Goal: Information Seeking & Learning: Understand process/instructions

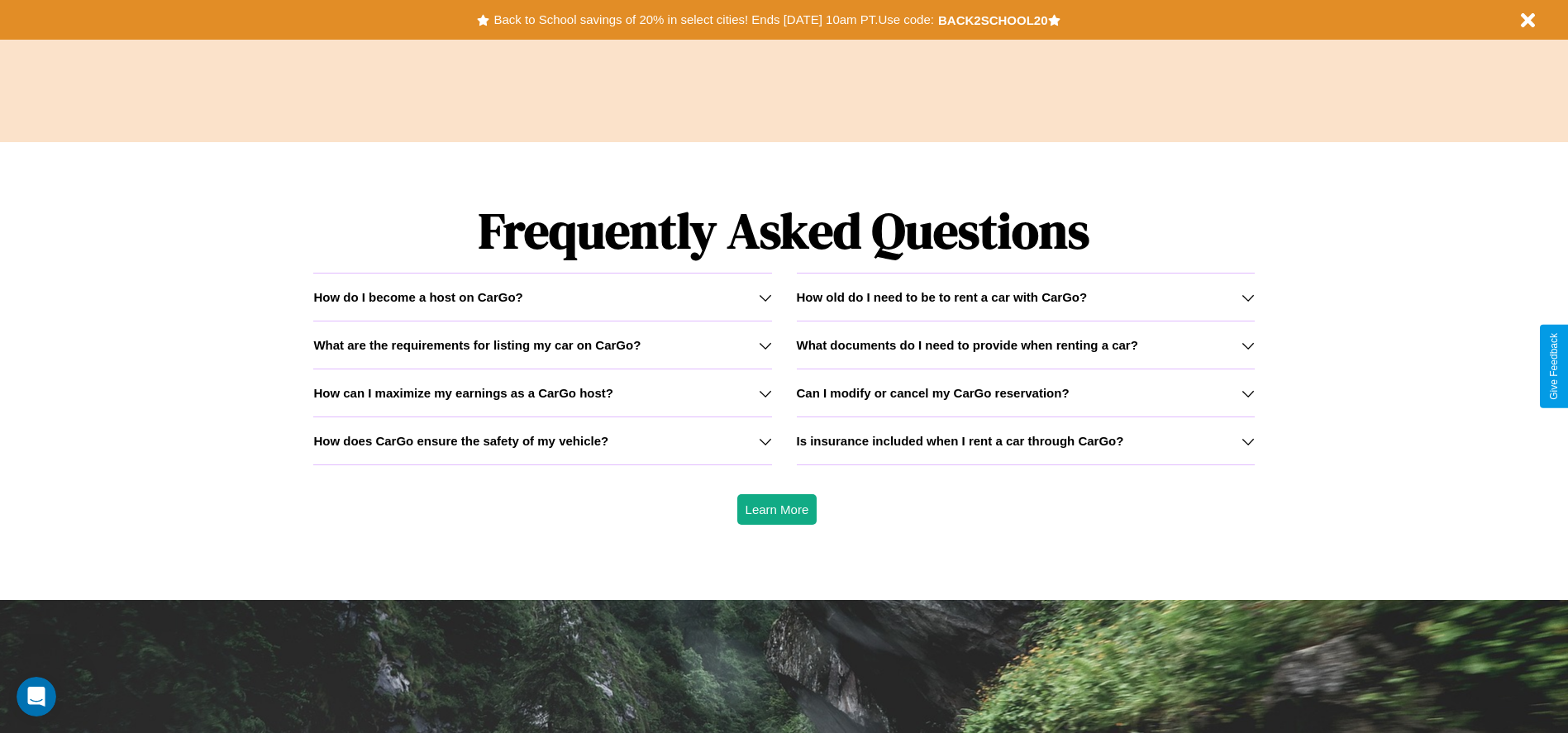
scroll to position [2371, 0]
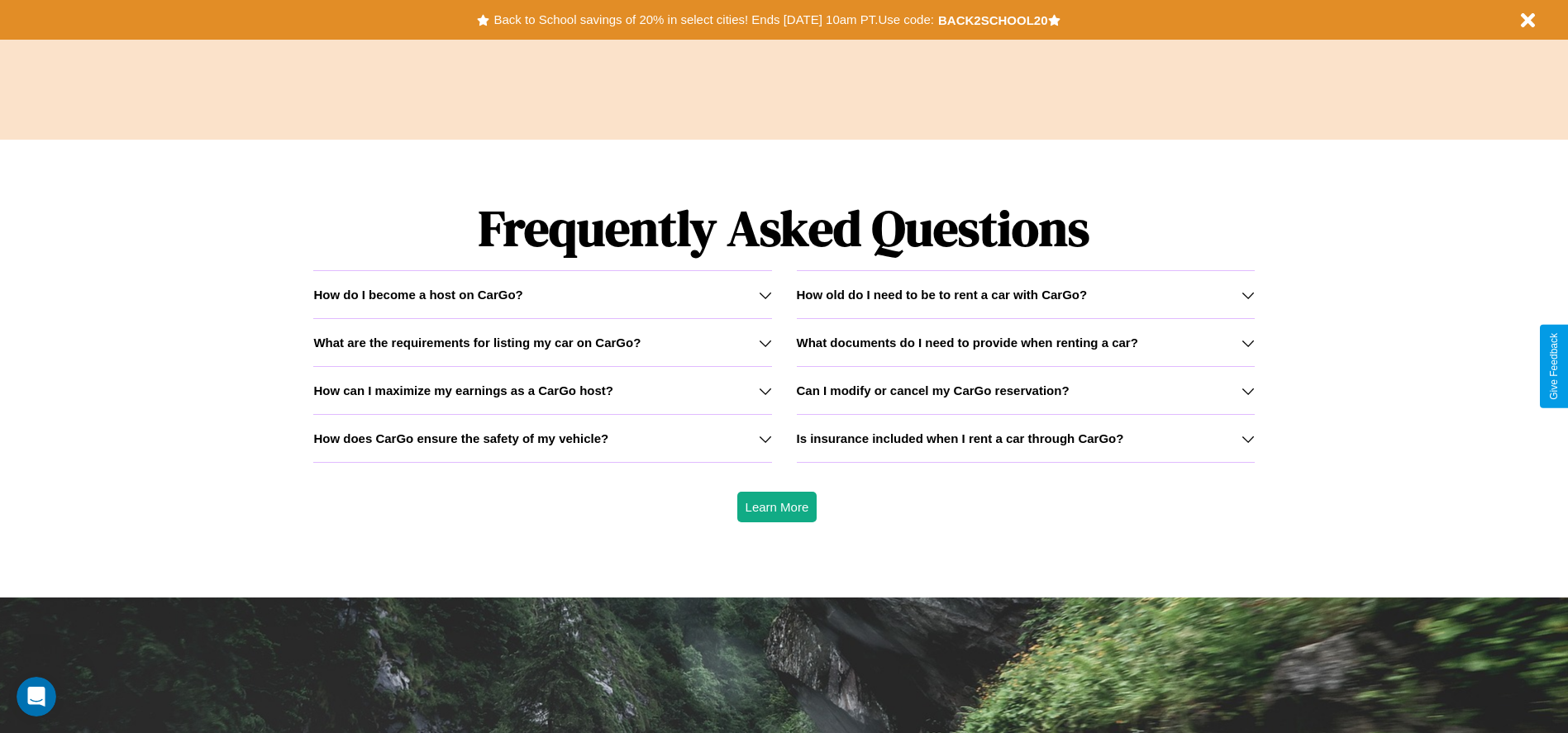
click at [1025, 342] on h3 "What documents do I need to provide when renting a car?" at bounding box center [967, 343] width 341 height 14
click at [765, 390] on icon at bounding box center [765, 391] width 14 height 14
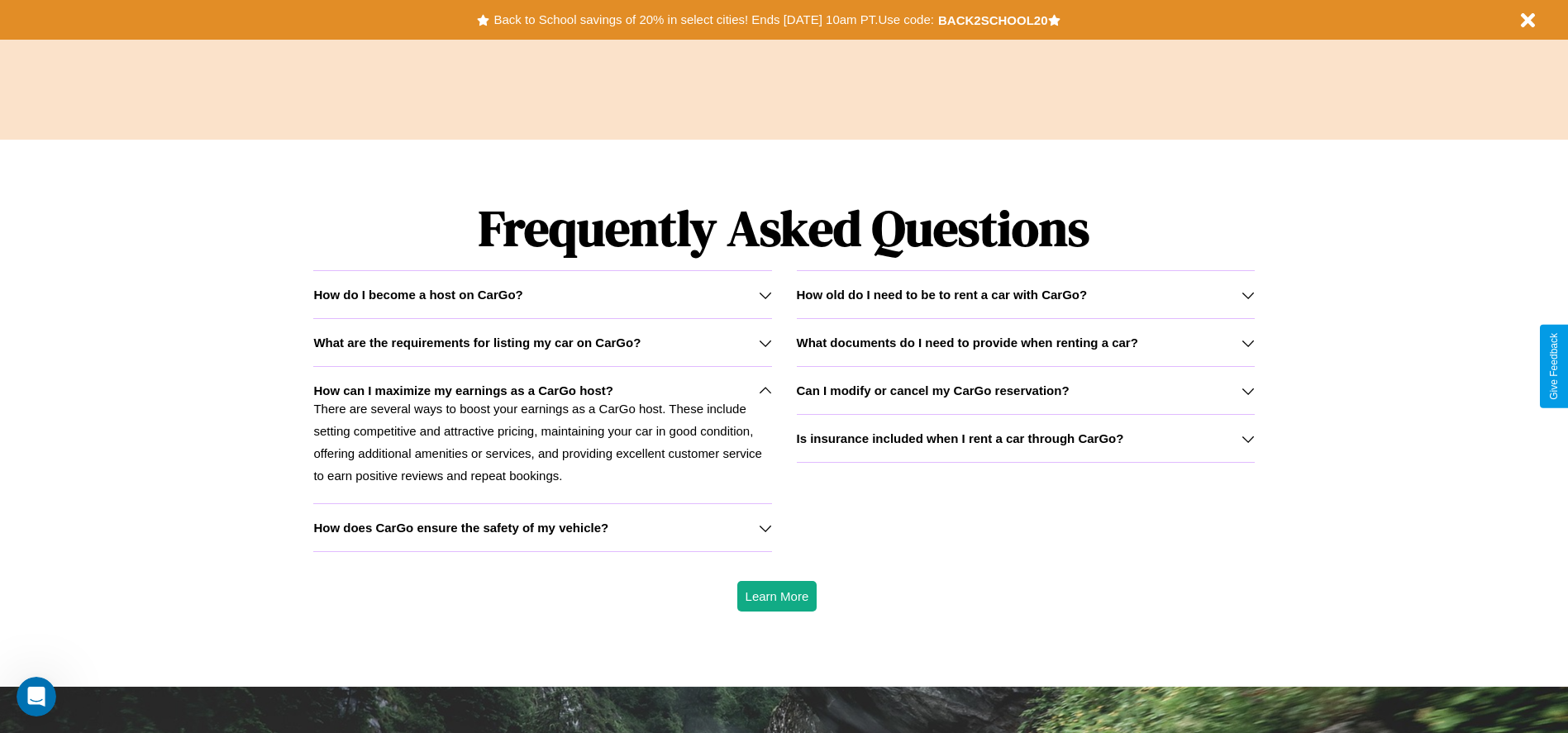
click at [1025, 390] on h3 "Can I modify or cancel my CarGo reservation?" at bounding box center [933, 391] width 273 height 14
click at [1247, 390] on icon at bounding box center [1248, 391] width 14 height 14
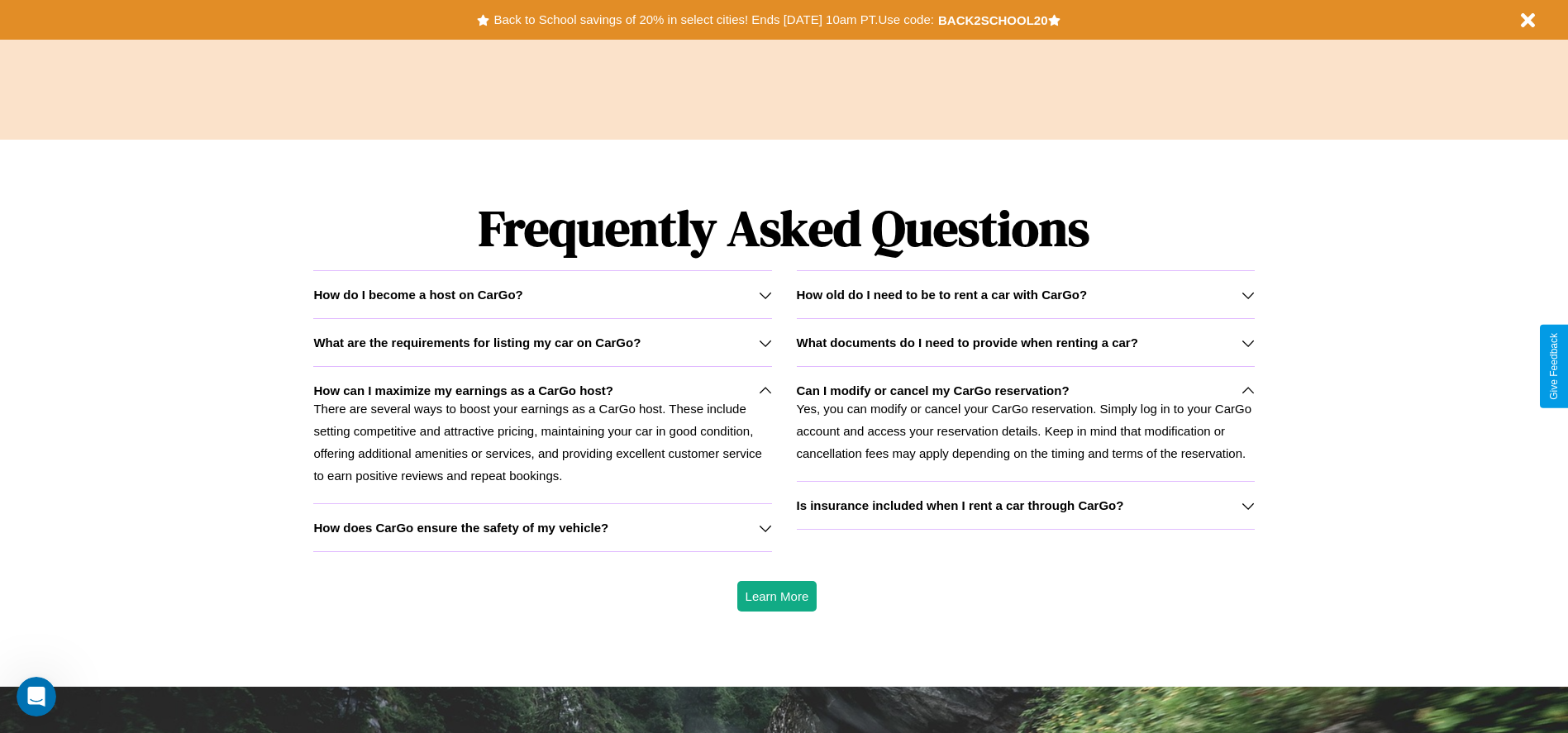
click at [765, 294] on icon at bounding box center [765, 294] width 14 height 14
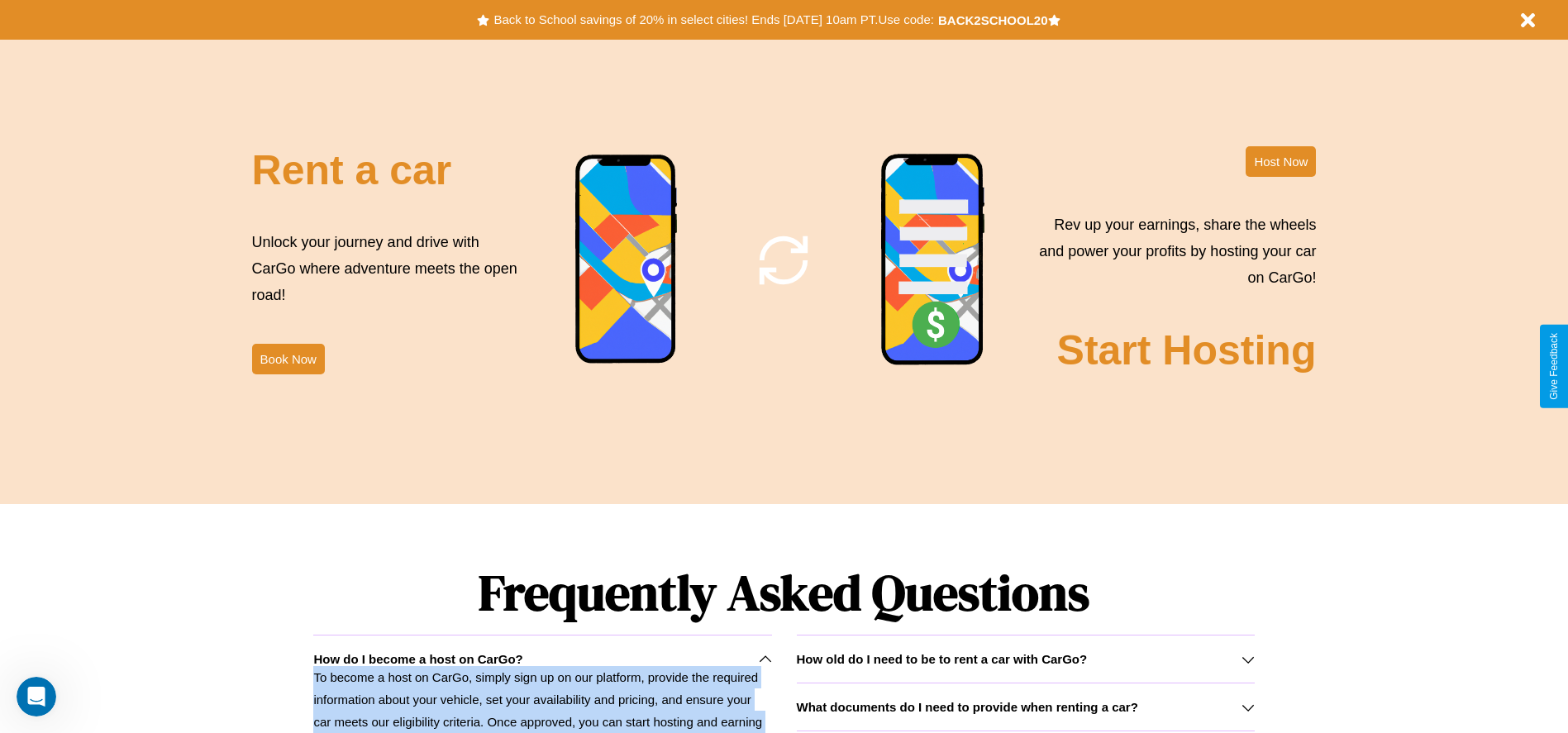
scroll to position [1999, 0]
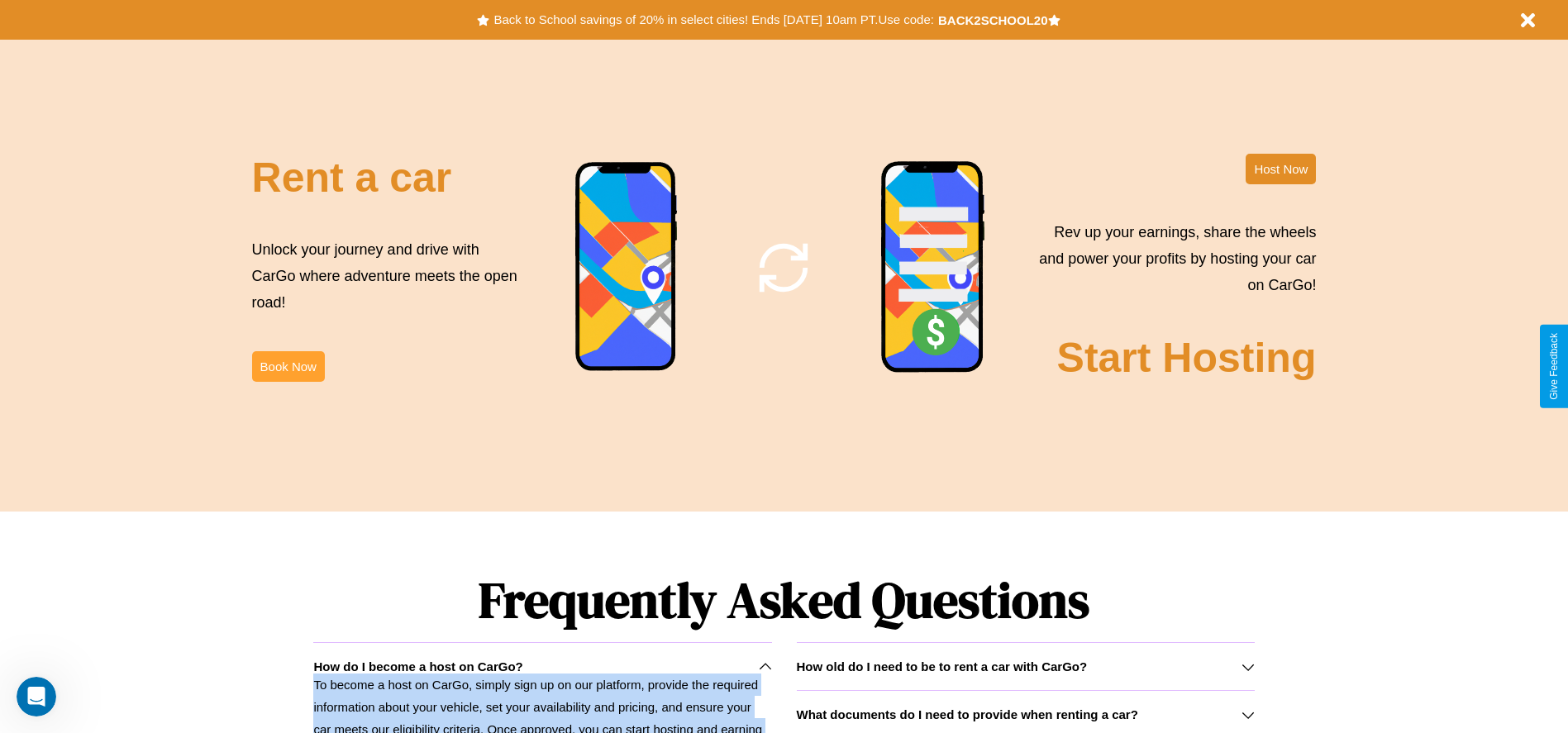
click at [287, 366] on button "Book Now" at bounding box center [288, 366] width 73 height 31
